Goal: Task Accomplishment & Management: Use online tool/utility

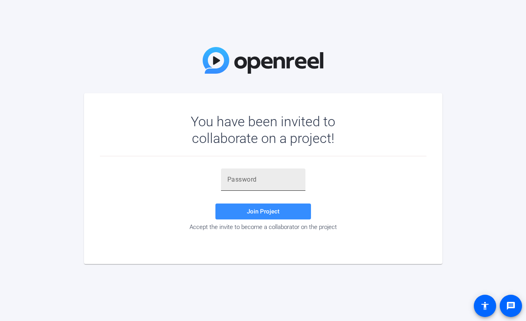
click at [244, 182] on input "text" at bounding box center [263, 180] width 72 height 10
paste input ",'6R-j"
type input ",'6R-j"
click at [234, 210] on span at bounding box center [262, 211] width 95 height 19
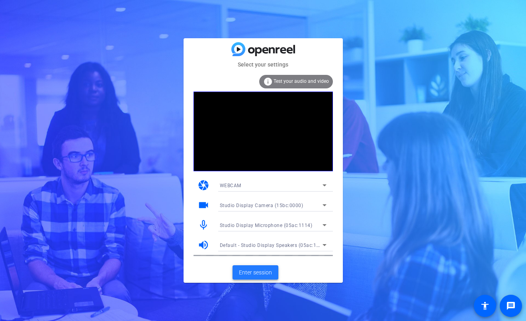
click at [265, 266] on span at bounding box center [255, 272] width 46 height 19
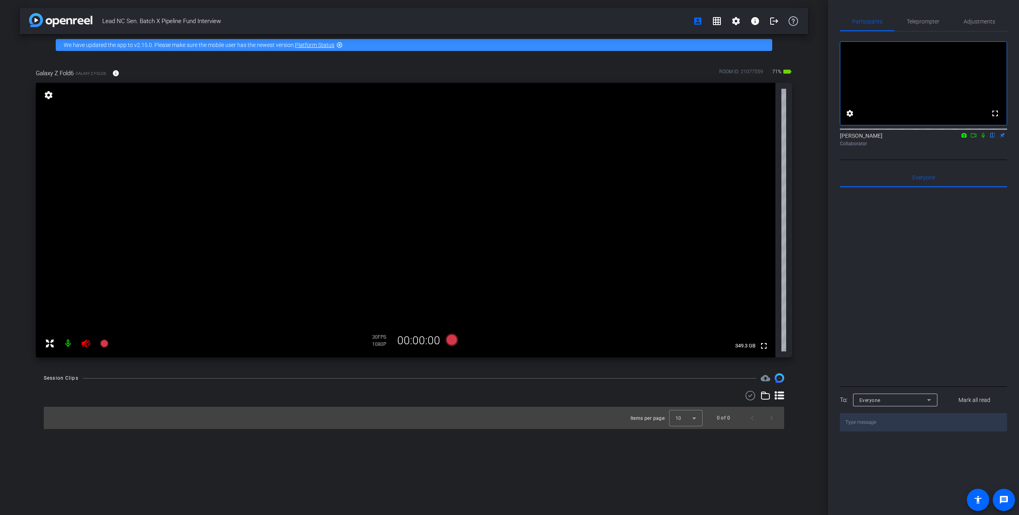
click at [87, 320] on icon at bounding box center [86, 344] width 10 height 10
click at [525, 24] on span "Adjustments" at bounding box center [978, 22] width 31 height 6
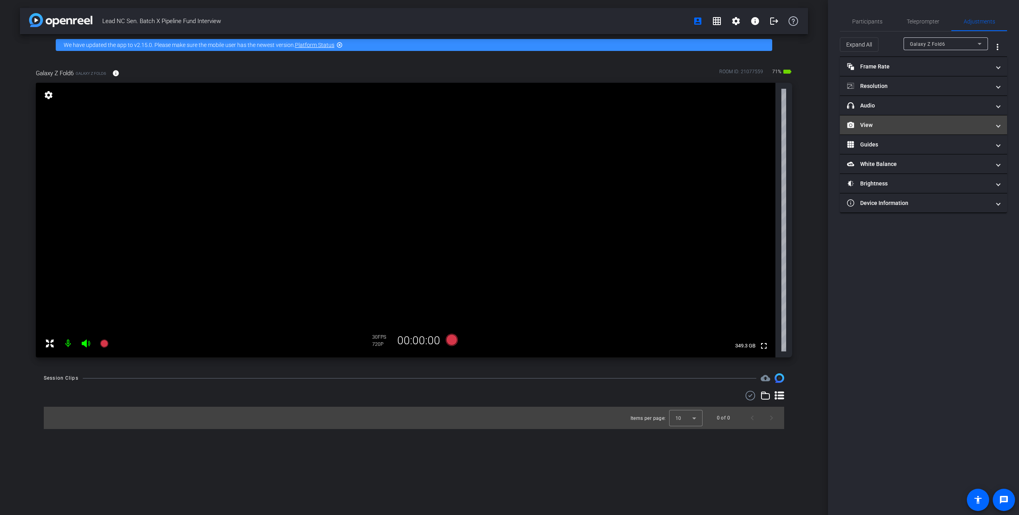
click at [525, 124] on mat-panel-title "View" at bounding box center [918, 125] width 143 height 8
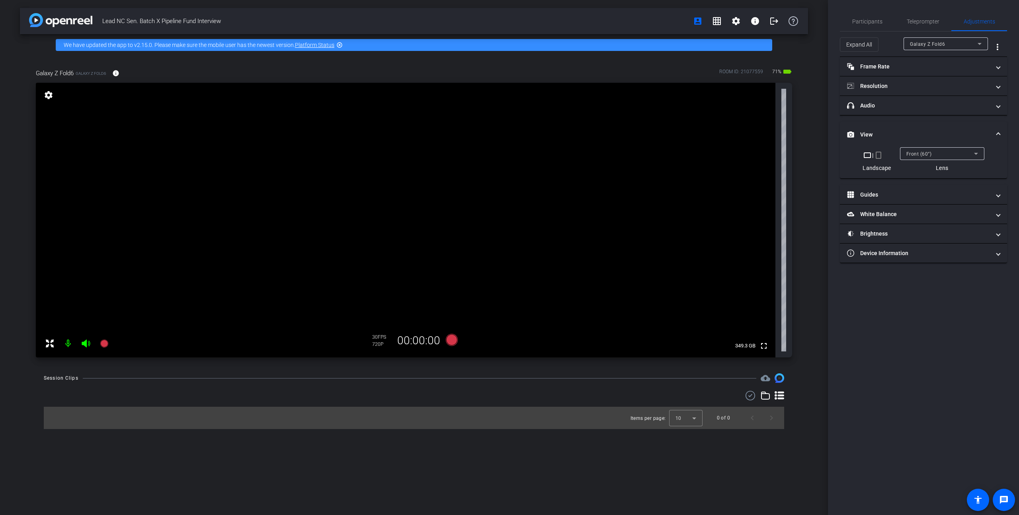
click at [525, 156] on span "Front (60°)" at bounding box center [918, 154] width 25 height 6
click at [525, 154] on div at bounding box center [509, 257] width 1019 height 515
click at [525, 158] on mat-icon "crop_portrait" at bounding box center [878, 155] width 10 height 10
click at [525, 156] on mat-icon "crop_landscape" at bounding box center [871, 155] width 10 height 10
click at [525, 155] on span "Front (60°)" at bounding box center [918, 154] width 25 height 6
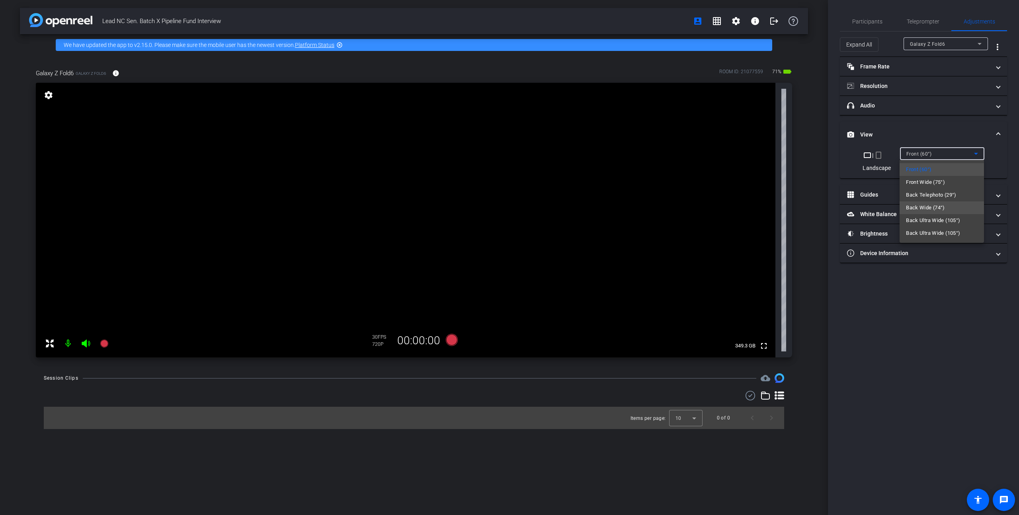
click at [525, 208] on span "Back Wide (74°)" at bounding box center [925, 208] width 39 height 10
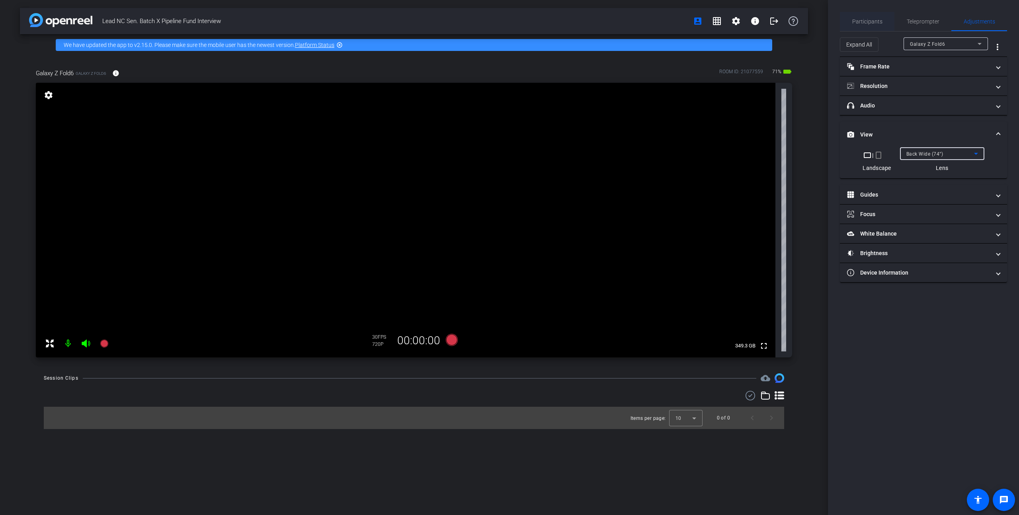
click at [525, 26] on span "Participants" at bounding box center [867, 21] width 30 height 19
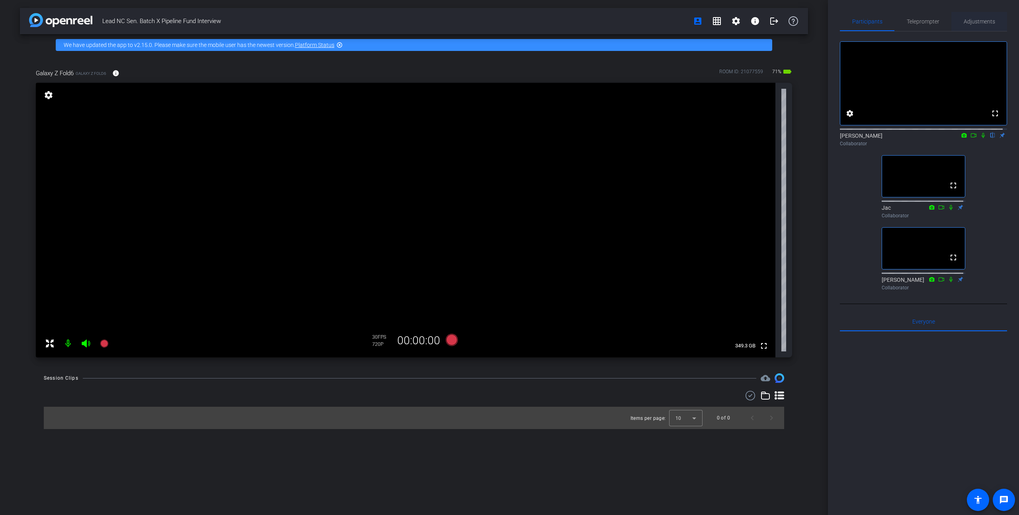
click at [525, 18] on span "Adjustments" at bounding box center [978, 21] width 31 height 19
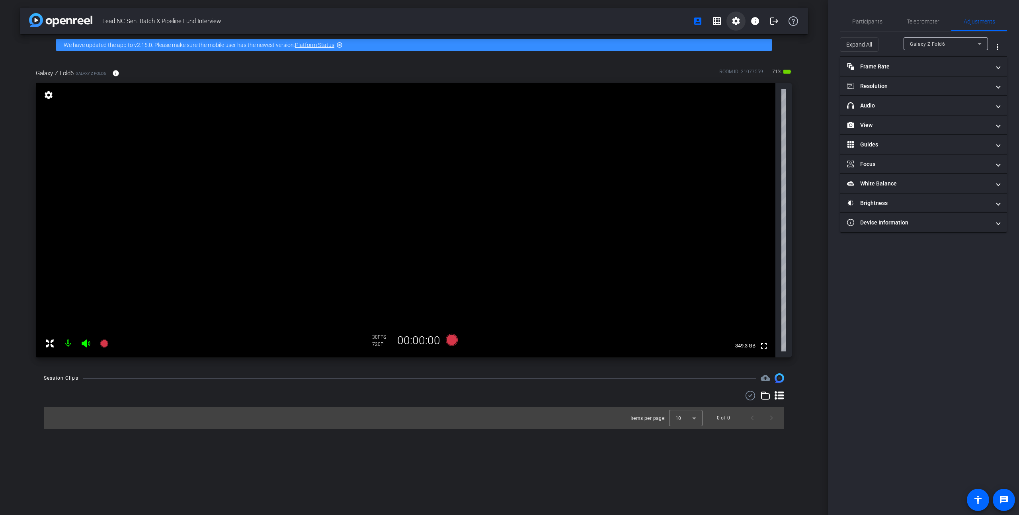
click at [525, 19] on mat-icon "settings" at bounding box center [736, 21] width 10 height 10
click at [525, 38] on span "Session Settings" at bounding box center [754, 38] width 42 height 10
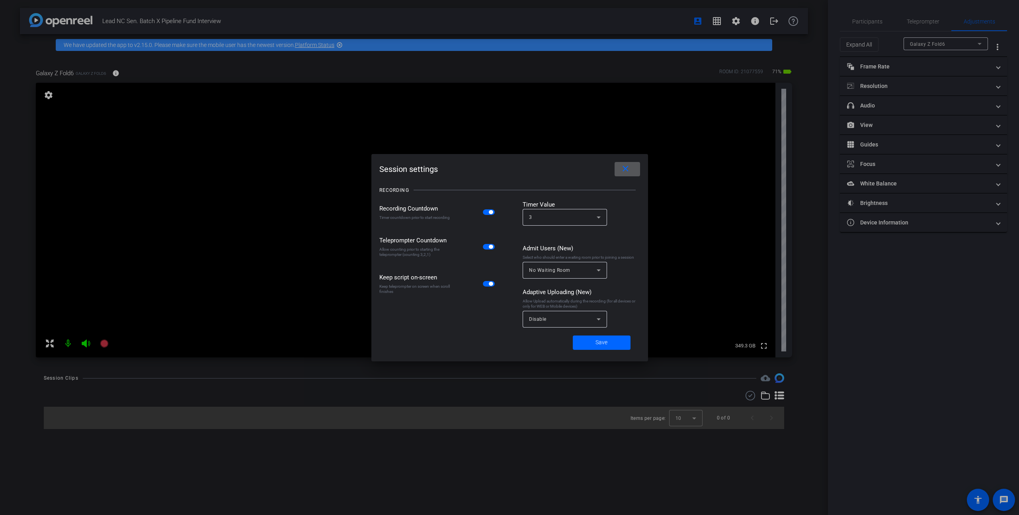
click at [525, 320] on div "Disable" at bounding box center [563, 319] width 68 height 10
click at [525, 320] on span "All Devices" at bounding box center [542, 337] width 27 height 10
click at [525, 320] on span at bounding box center [602, 342] width 58 height 19
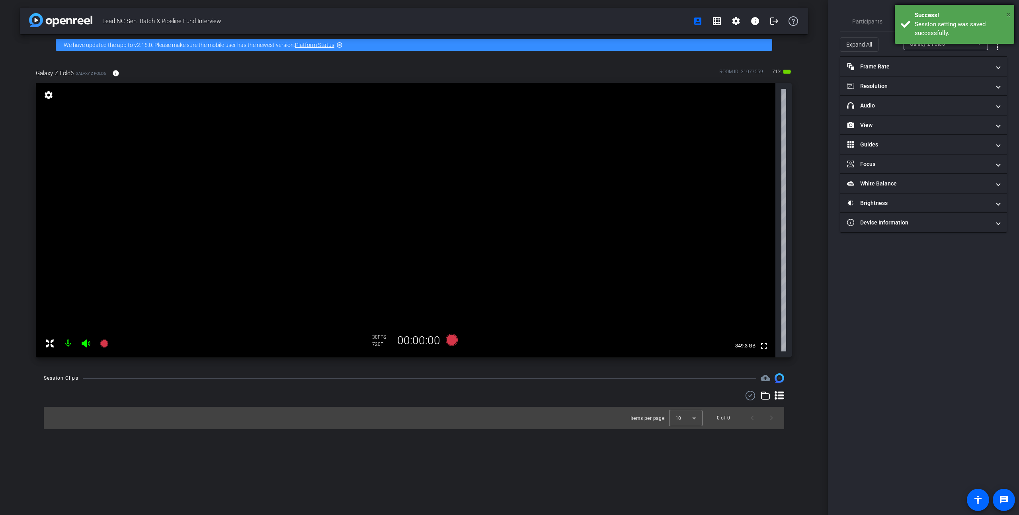
click at [525, 14] on span "×" at bounding box center [1008, 15] width 4 height 10
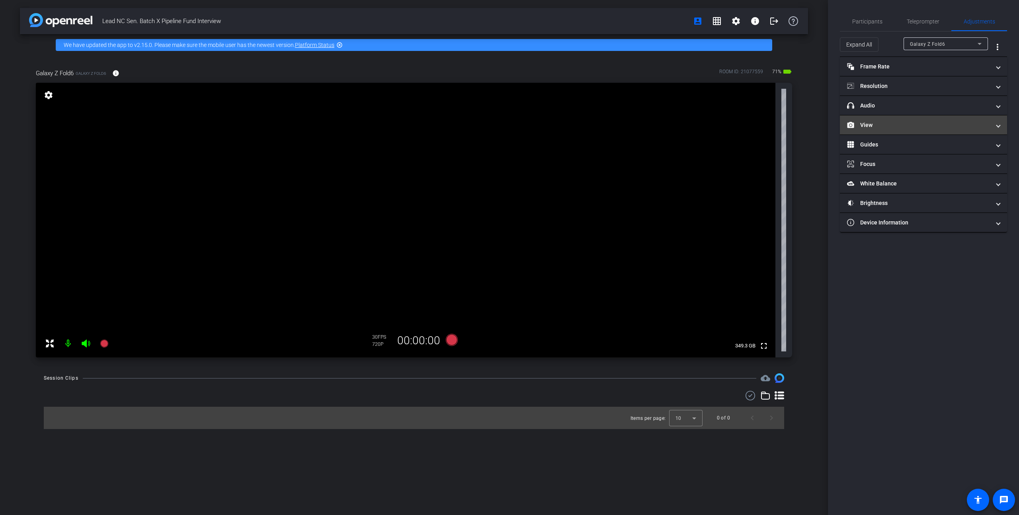
click at [525, 126] on mat-panel-title "View" at bounding box center [918, 125] width 143 height 8
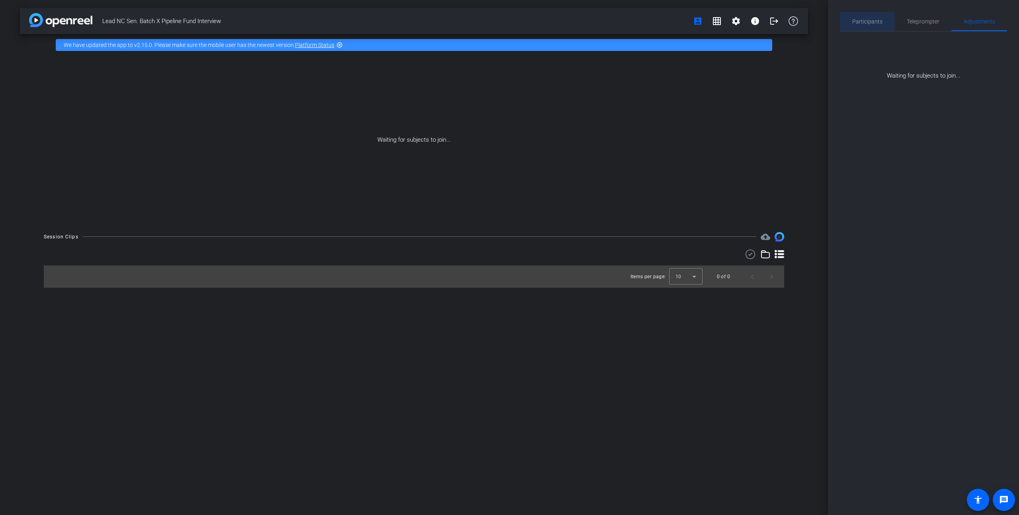
click at [525, 19] on span "Participants" at bounding box center [867, 22] width 30 height 6
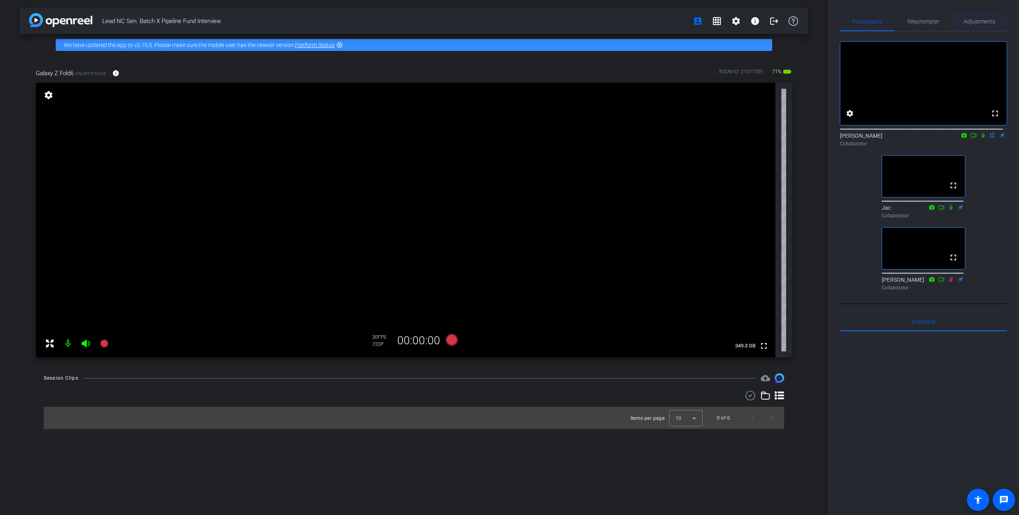
click at [525, 23] on span "Adjustments" at bounding box center [978, 22] width 31 height 6
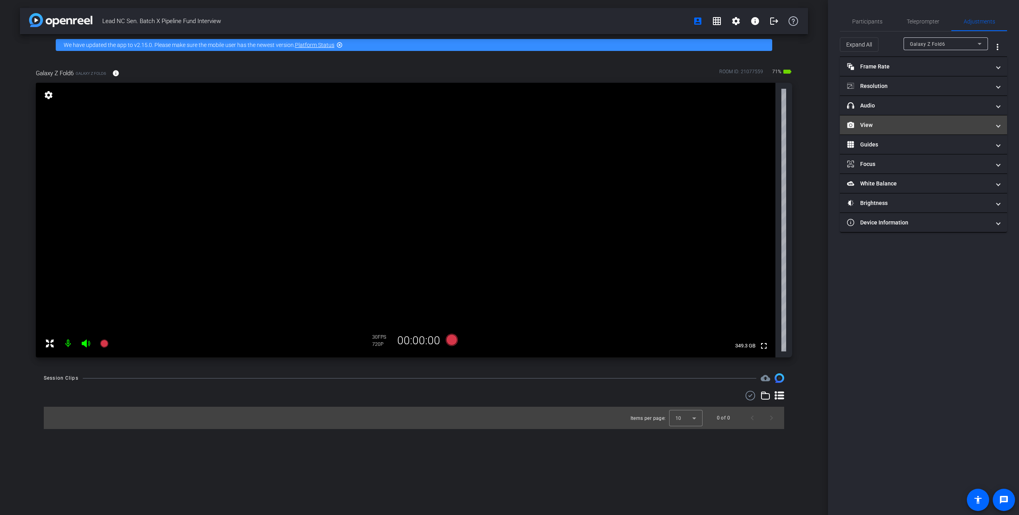
click at [525, 128] on mat-panel-title "View" at bounding box center [918, 125] width 143 height 8
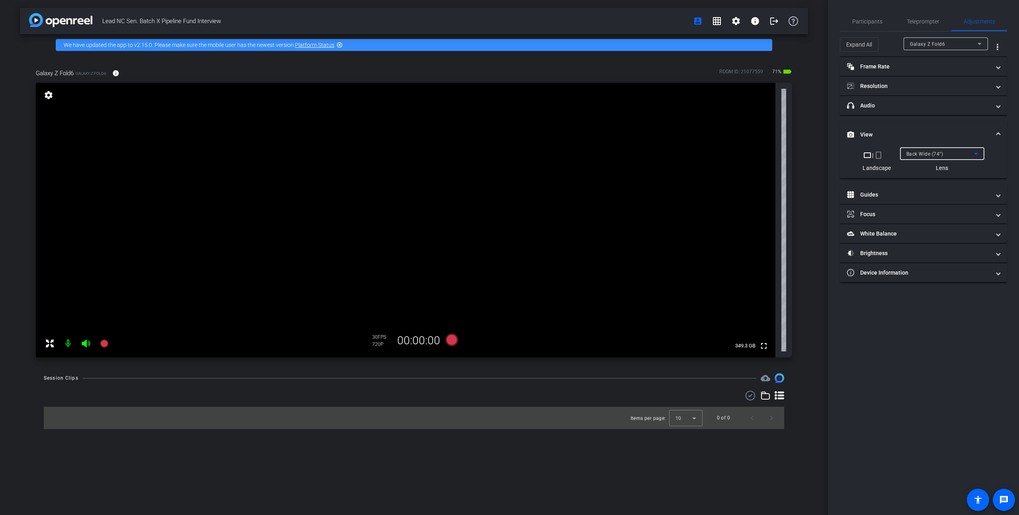
click at [525, 155] on span "Back Wide (74°)" at bounding box center [924, 154] width 37 height 6
click at [525, 207] on span "Back Wide (74°)" at bounding box center [925, 208] width 39 height 10
click at [525, 70] on mat-panel-title "Frame Rate Frame Rate" at bounding box center [918, 66] width 143 height 8
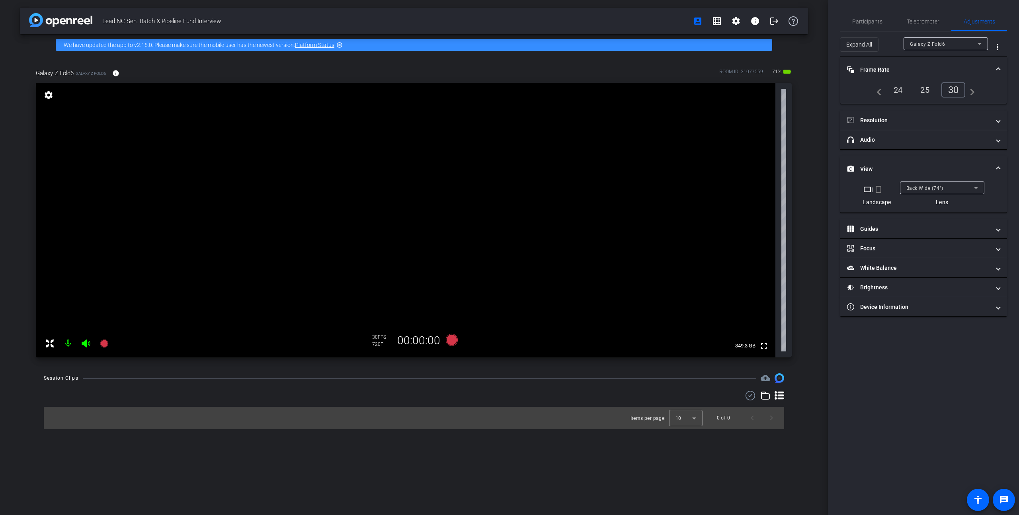
click at [525, 90] on div "24" at bounding box center [897, 90] width 21 height 14
click at [525, 121] on mat-panel-title "Resolution" at bounding box center [918, 120] width 143 height 8
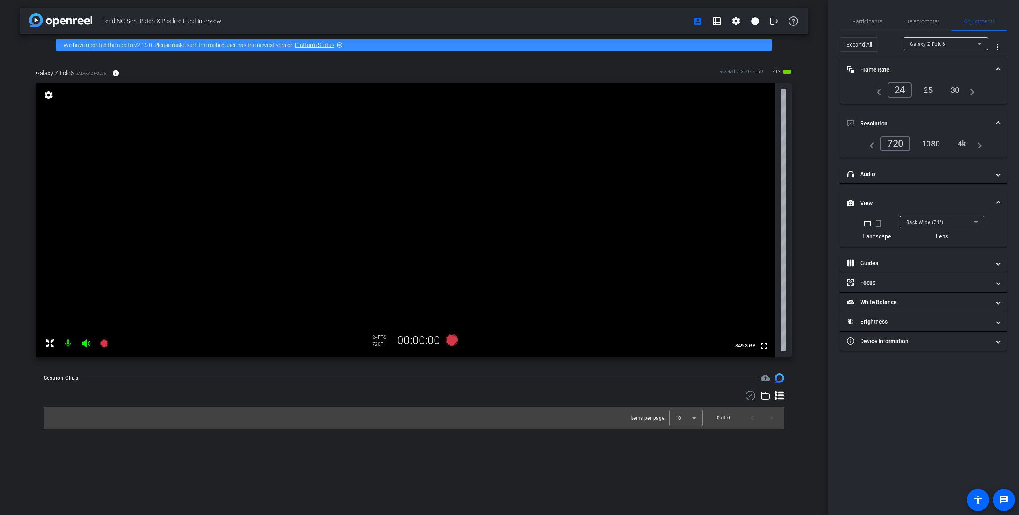
click at [525, 143] on div "4k" at bounding box center [961, 144] width 21 height 14
click at [525, 19] on span "Participants" at bounding box center [867, 22] width 30 height 6
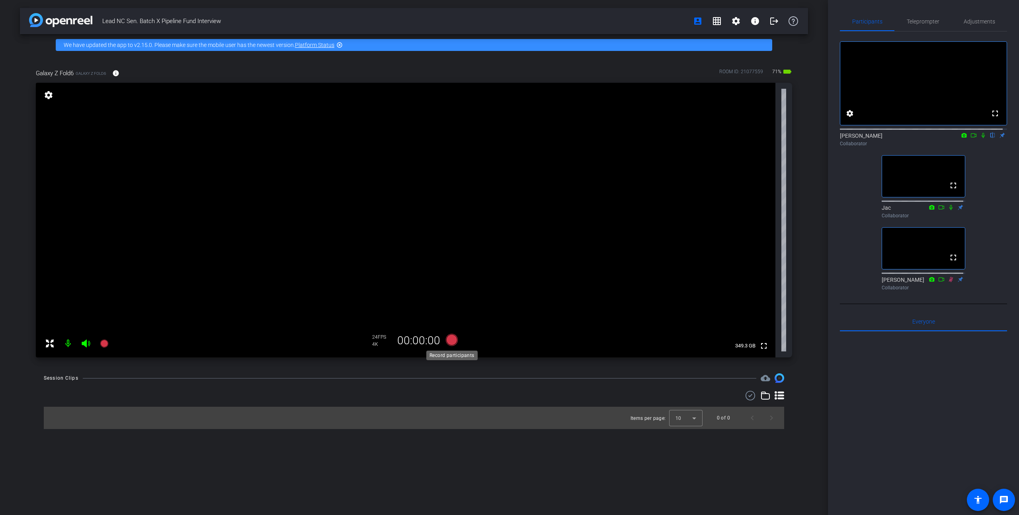
click at [452, 320] on icon at bounding box center [452, 340] width 12 height 12
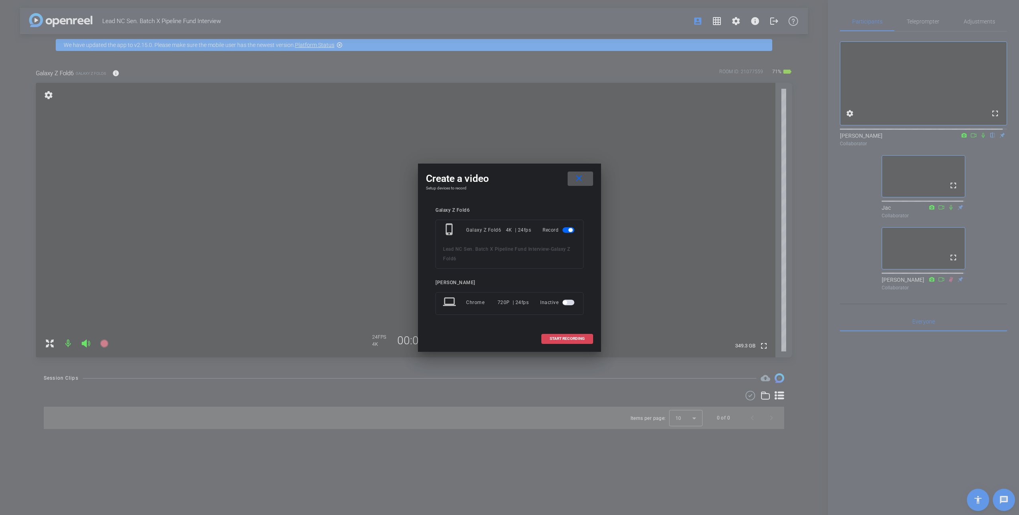
click at [525, 320] on span at bounding box center [567, 338] width 51 height 19
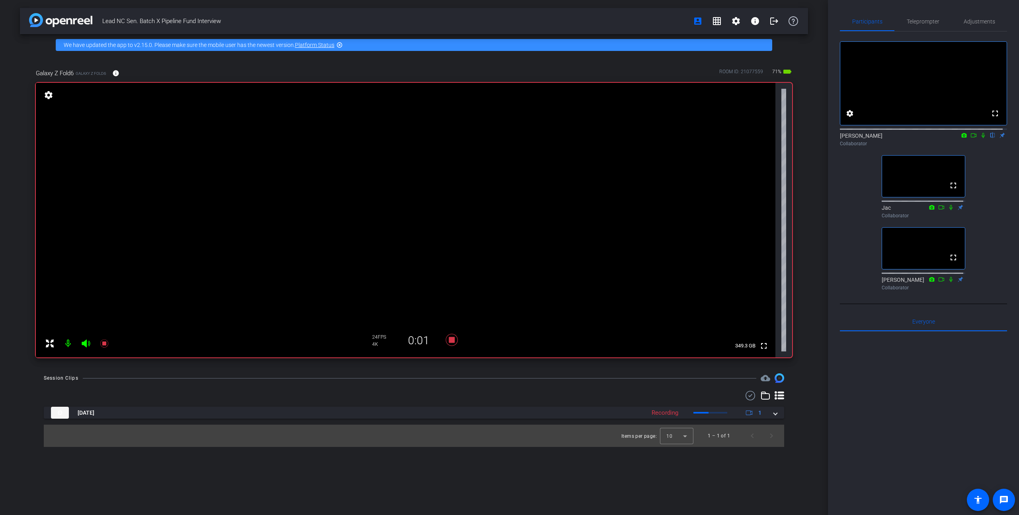
click at [525, 138] on icon at bounding box center [983, 135] width 6 height 6
click at [525, 138] on icon at bounding box center [973, 135] width 6 height 6
click at [525, 24] on span "Adjustments" at bounding box center [978, 22] width 31 height 6
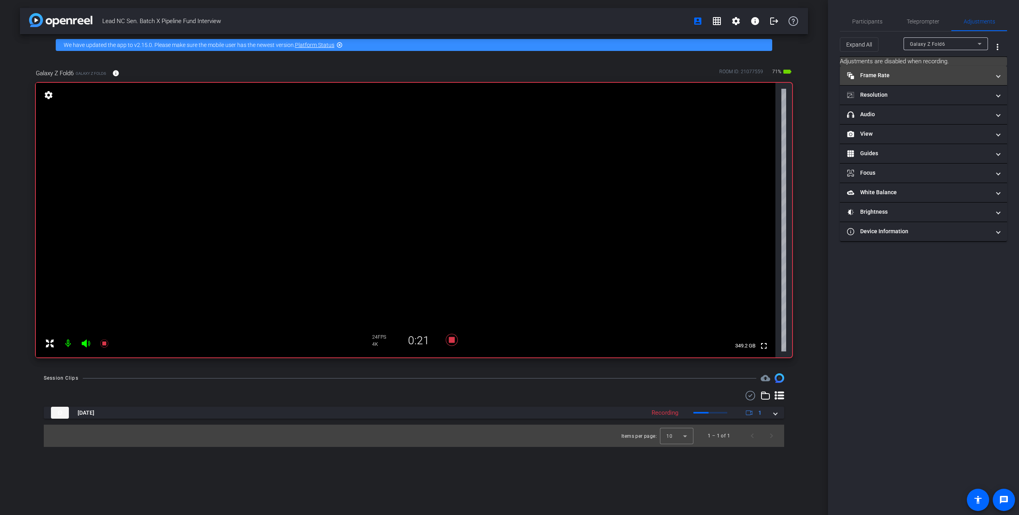
click at [525, 72] on mat-panel-title "Frame Rate Frame Rate" at bounding box center [918, 75] width 143 height 8
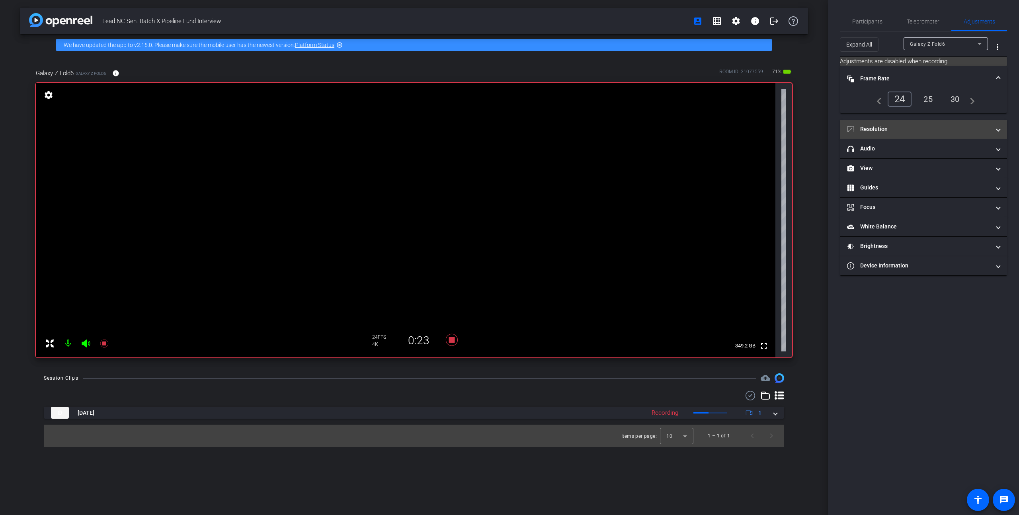
click at [525, 123] on mat-expansion-panel-header "Resolution" at bounding box center [923, 129] width 167 height 19
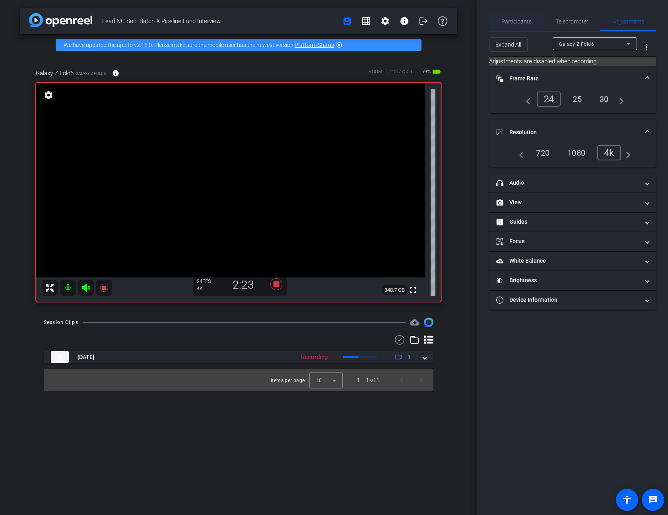
click at [525, 23] on span "Participants" at bounding box center [517, 22] width 30 height 6
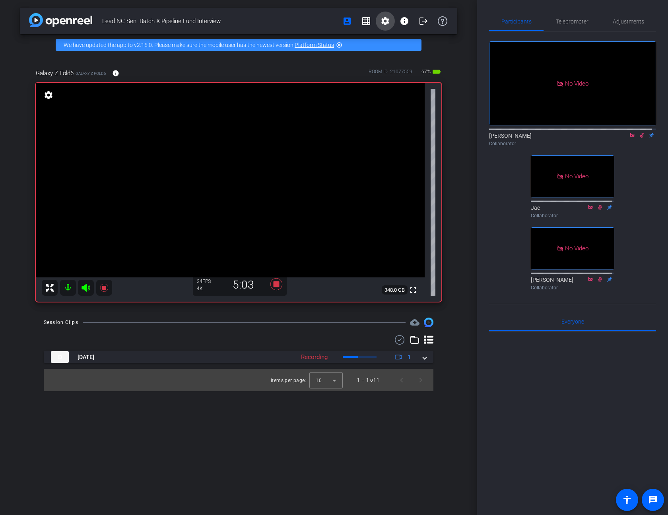
click at [386, 19] on mat-icon "settings" at bounding box center [386, 21] width 10 height 10
click at [389, 33] on span "Session Settings" at bounding box center [403, 38] width 42 height 10
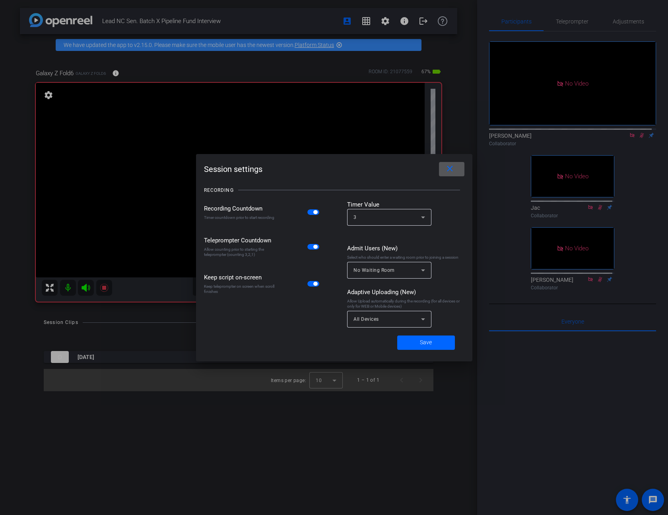
click at [450, 168] on mat-icon "close" at bounding box center [450, 169] width 10 height 10
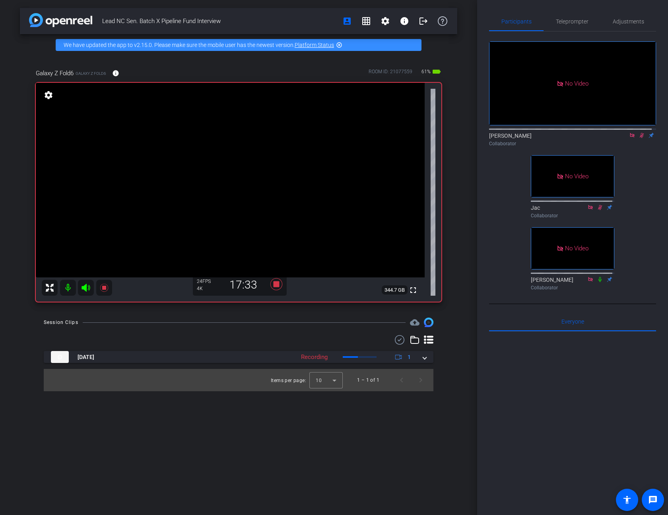
click at [525, 132] on icon at bounding box center [642, 135] width 6 height 6
click at [277, 286] on icon at bounding box center [277, 284] width 12 height 12
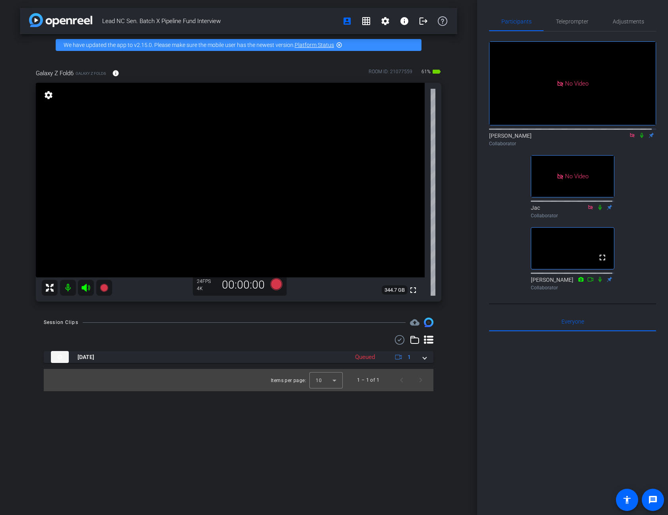
click at [525, 133] on icon at bounding box center [632, 135] width 4 height 4
